Goal: Transaction & Acquisition: Obtain resource

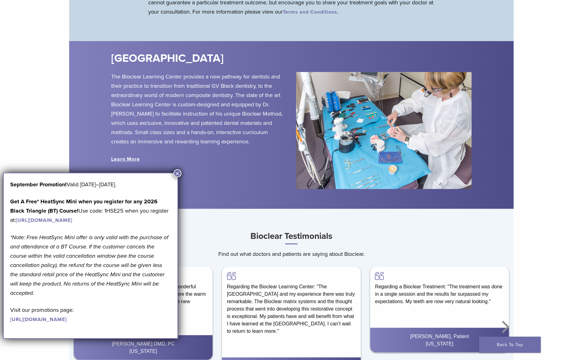
scroll to position [965, 0]
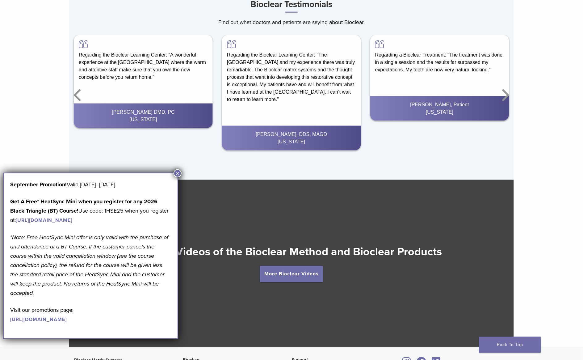
click at [179, 172] on button "×" at bounding box center [178, 173] width 8 height 8
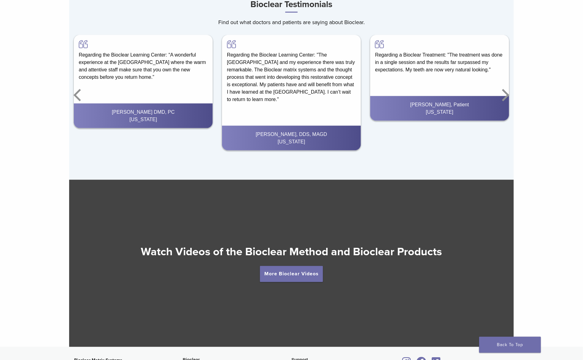
scroll to position [1101, 0]
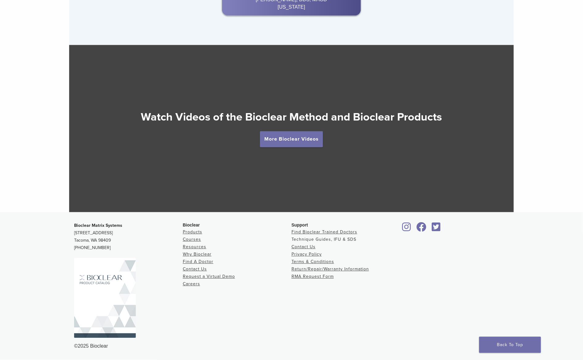
click at [337, 238] on link "Technique Guides, IFU & SDS" at bounding box center [324, 239] width 65 height 5
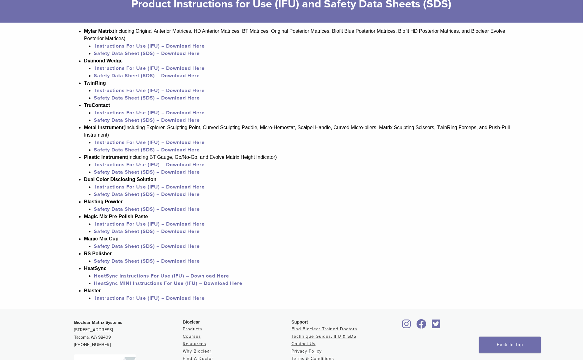
scroll to position [463, 0]
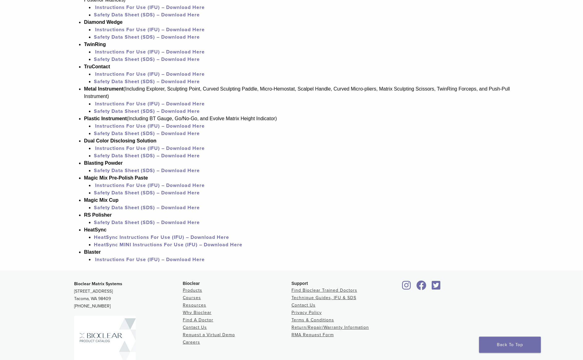
click at [164, 263] on link "Instructions For Use (IFU) – Download Here" at bounding box center [150, 259] width 110 height 6
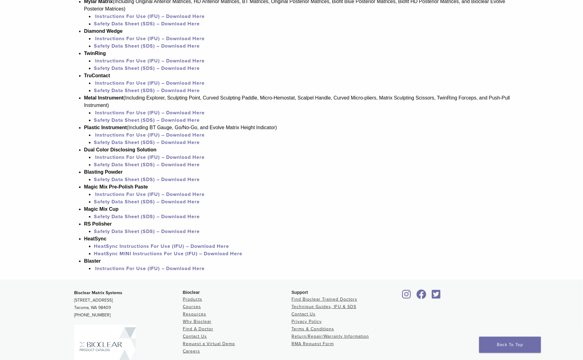
scroll to position [416, 0]
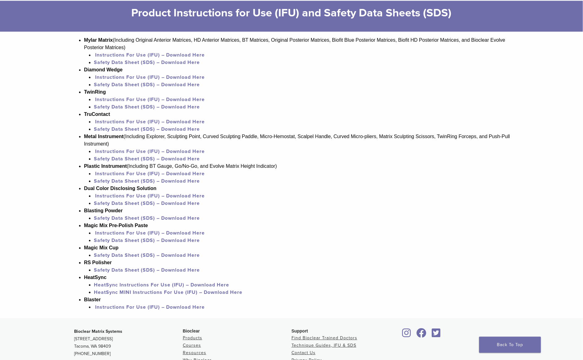
click at [189, 177] on link "Instructions For Use (IFU) – Download Here" at bounding box center [150, 173] width 110 height 6
click at [133, 177] on link "Instructions For Use (IFU) – Download Here" at bounding box center [150, 173] width 110 height 6
click at [184, 177] on link "Instructions For Use (IFU) – Download Here" at bounding box center [150, 173] width 110 height 6
click at [154, 56] on link "Instructions For Use (IFU) – Download Here" at bounding box center [150, 55] width 110 height 6
